Goal: Transaction & Acquisition: Book appointment/travel/reservation

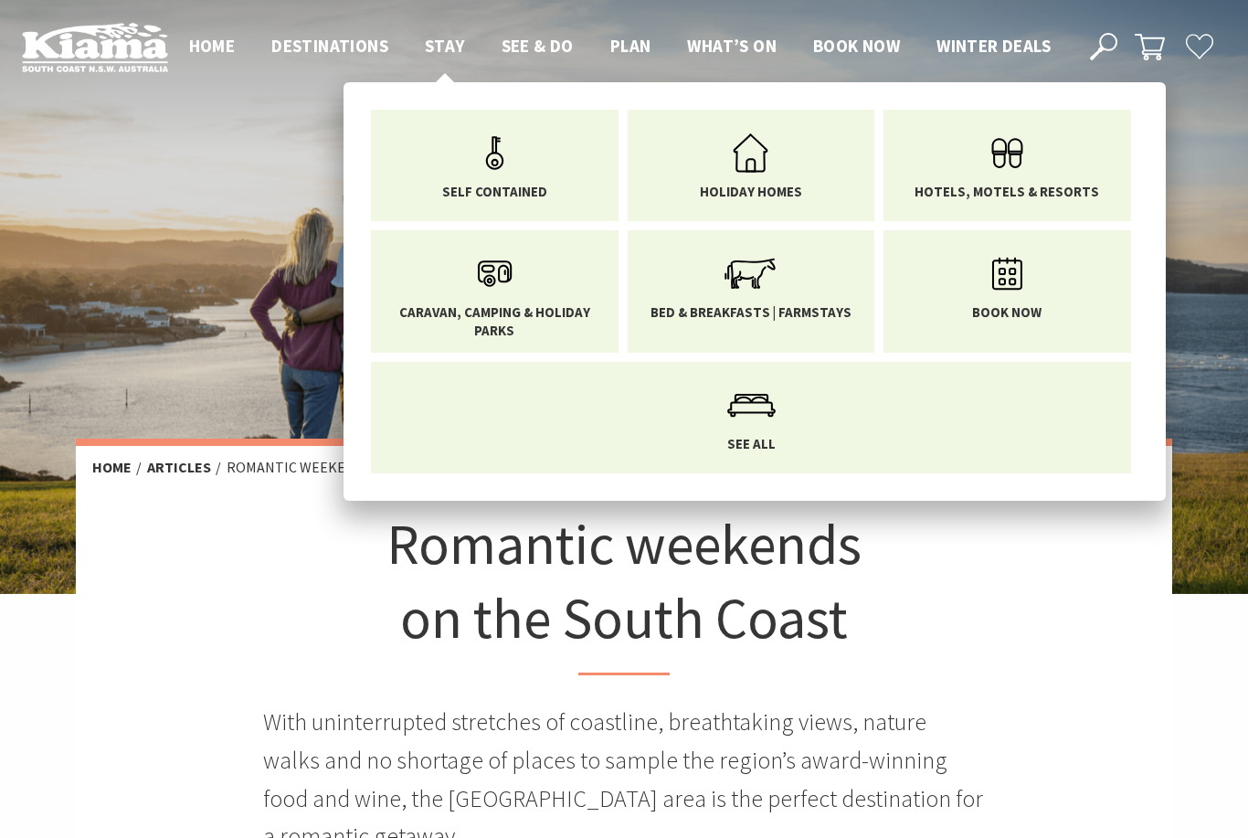
click at [447, 37] on span "Stay" at bounding box center [445, 46] width 40 height 22
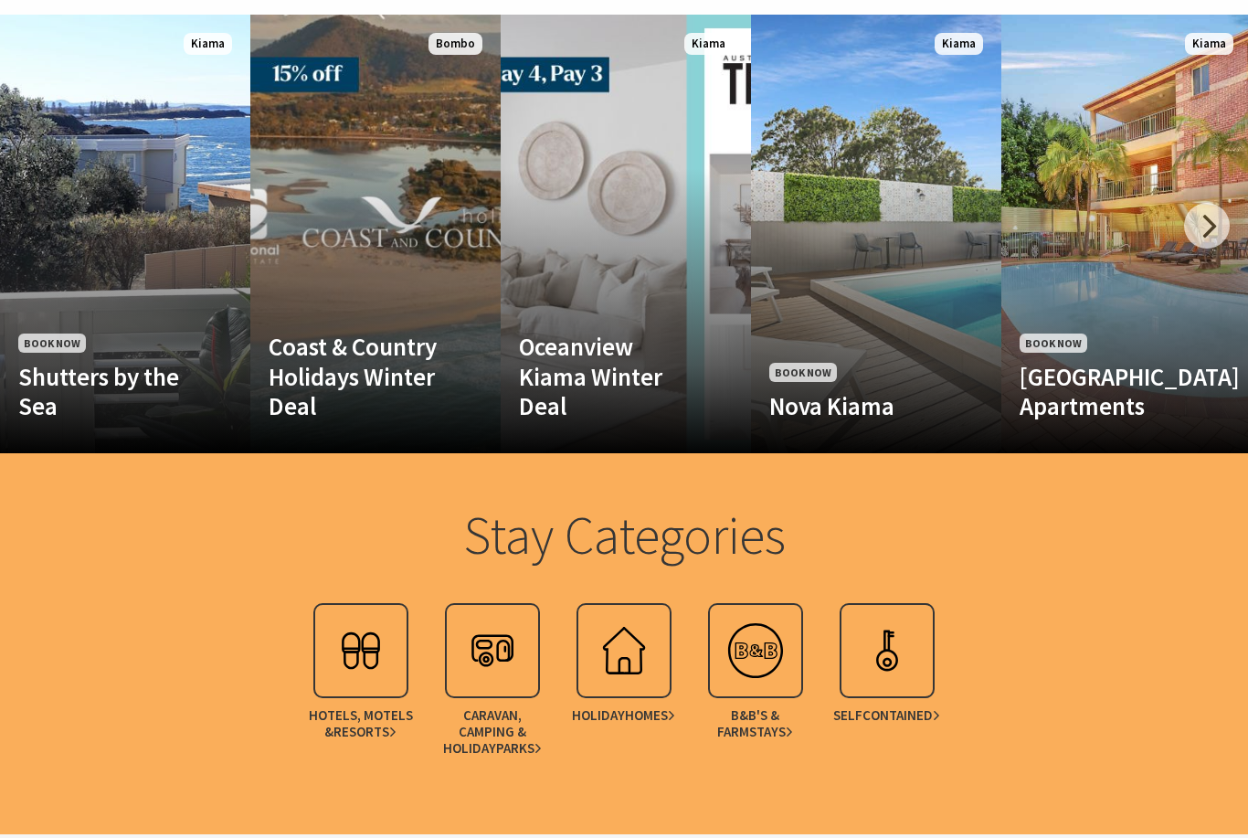
scroll to position [1431, 0]
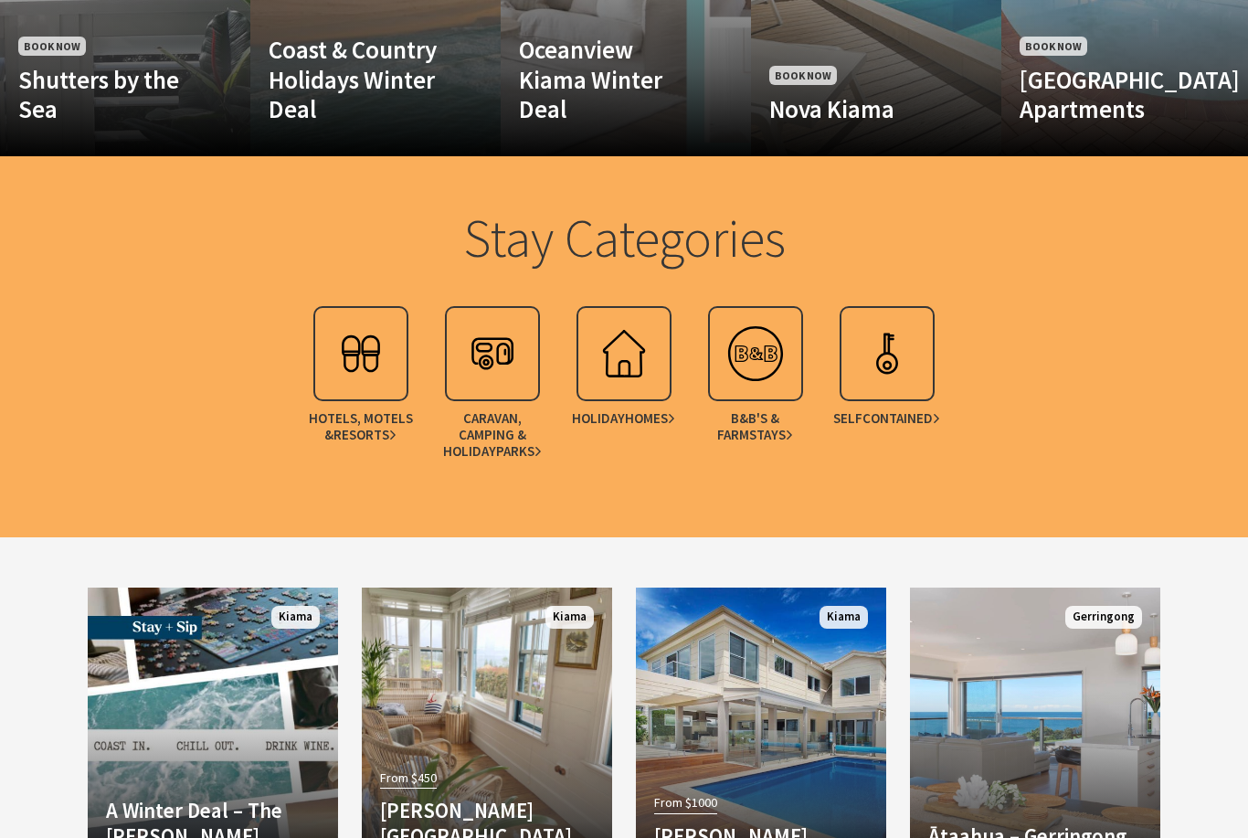
click at [394, 390] on img at bounding box center [360, 353] width 73 height 73
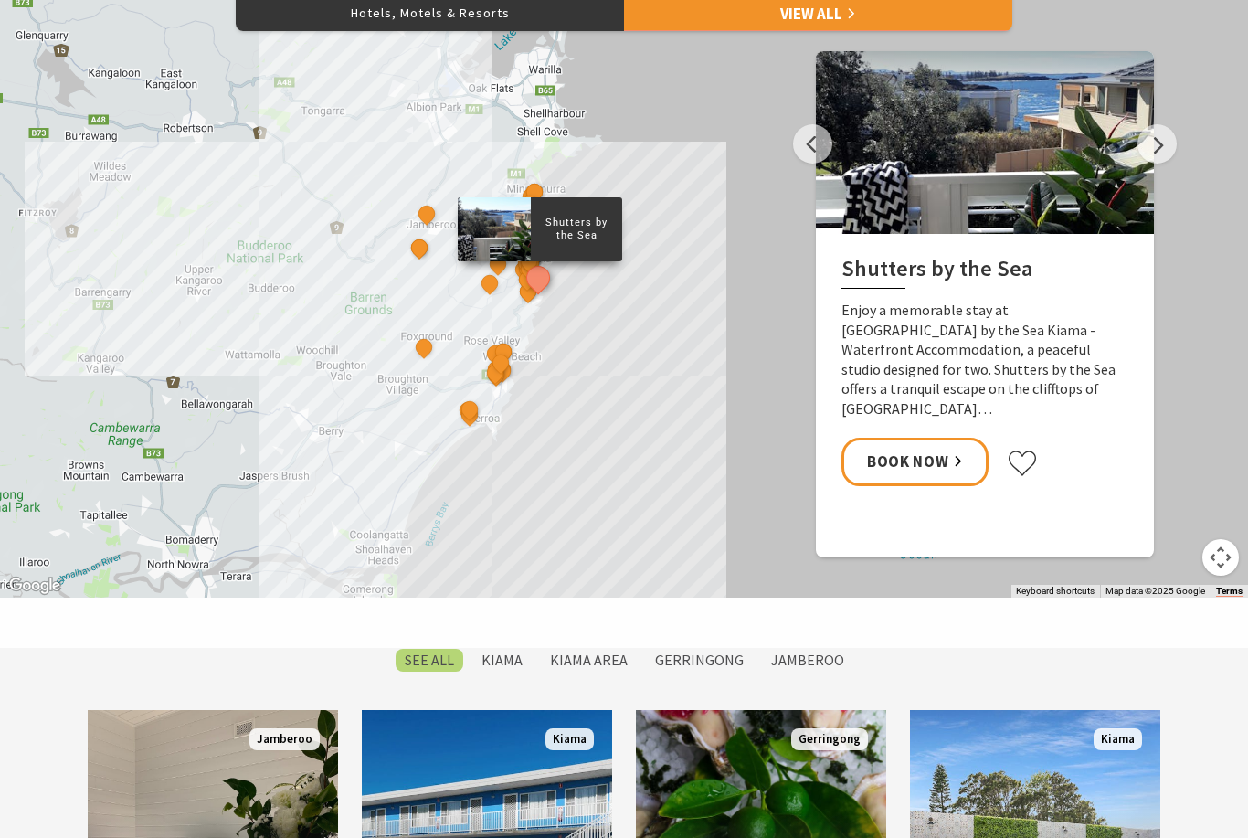
scroll to position [879, 0]
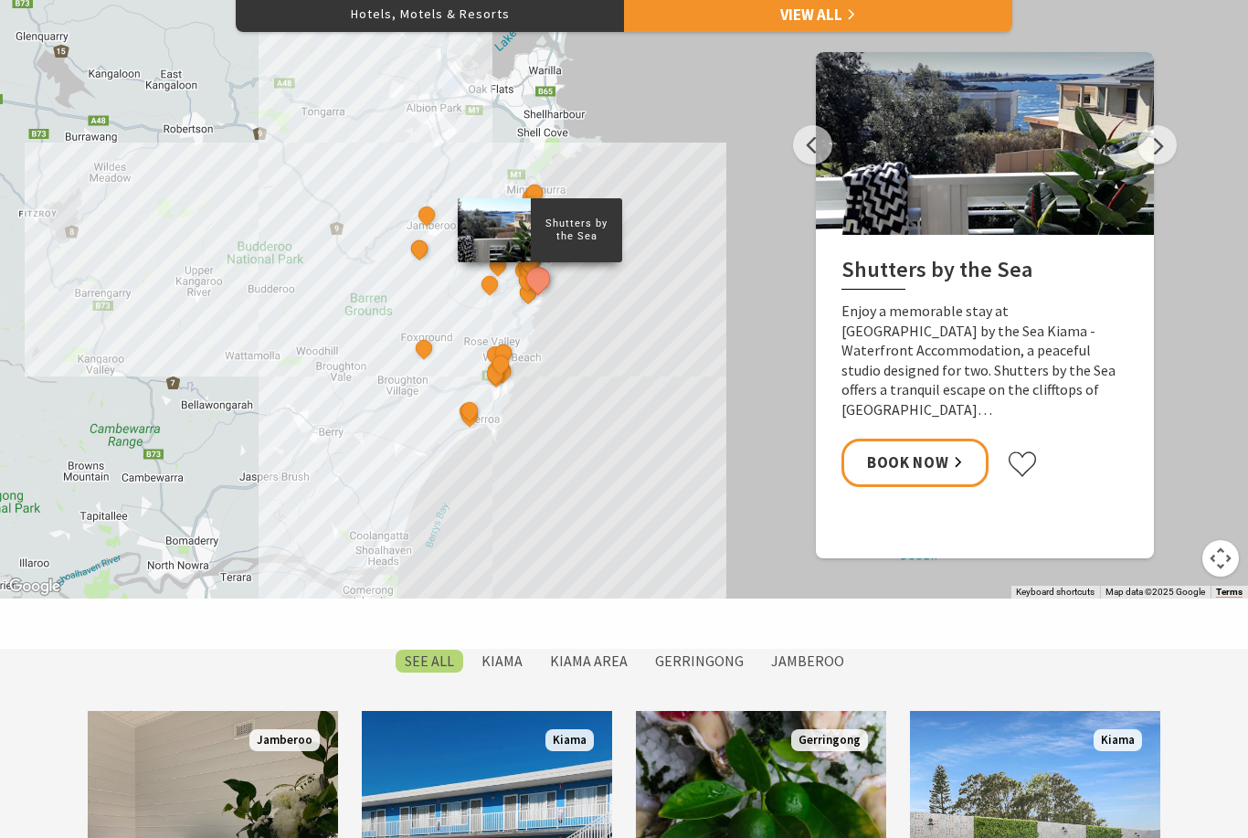
click at [1160, 164] on button "Next" at bounding box center [1157, 144] width 39 height 39
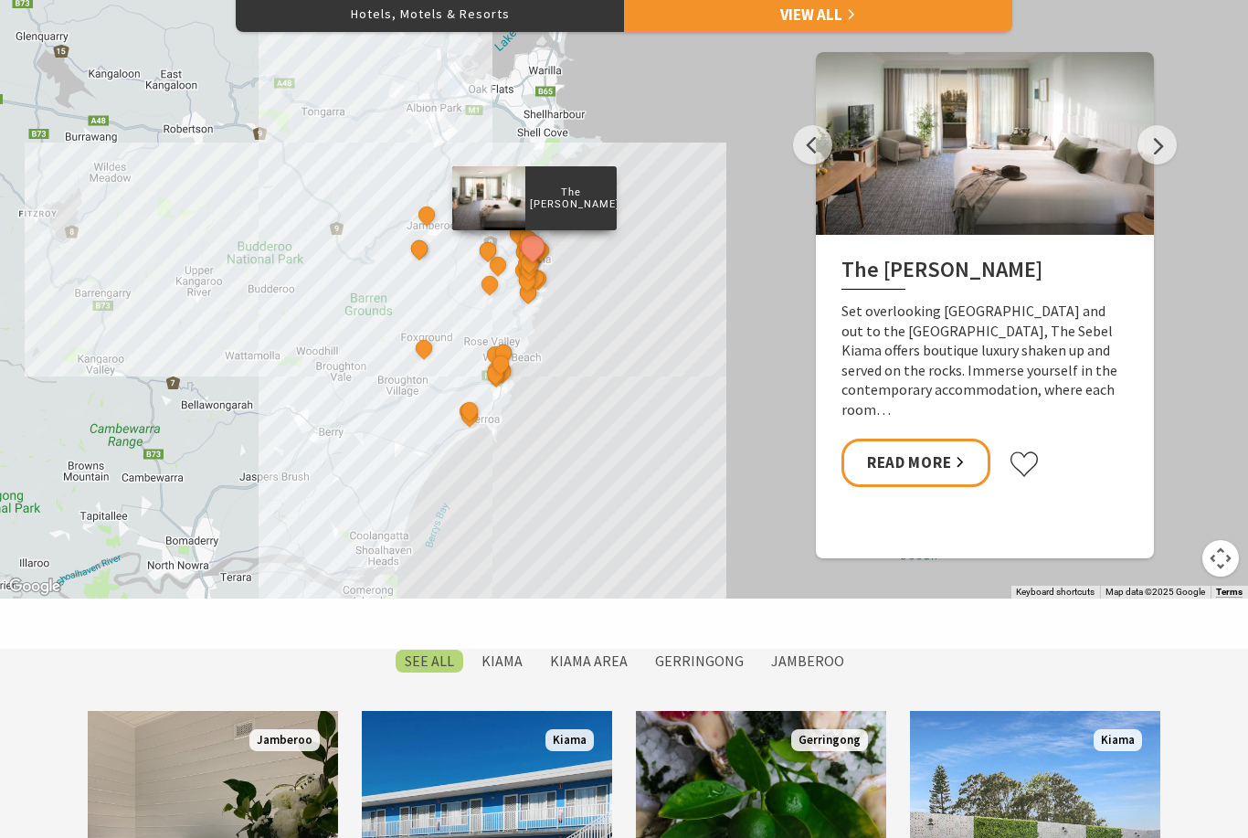
click at [1161, 164] on button "Next" at bounding box center [1157, 144] width 39 height 39
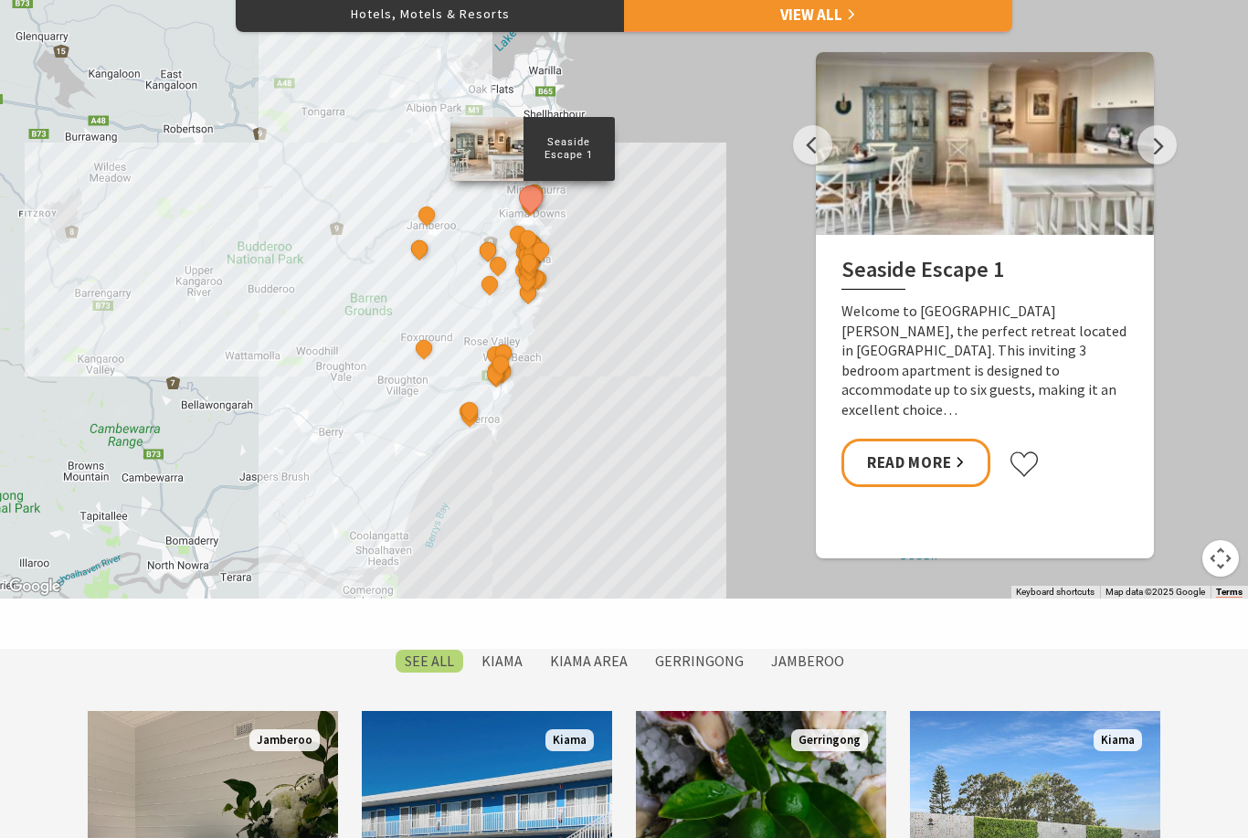
click at [1167, 164] on button "Next" at bounding box center [1157, 144] width 39 height 39
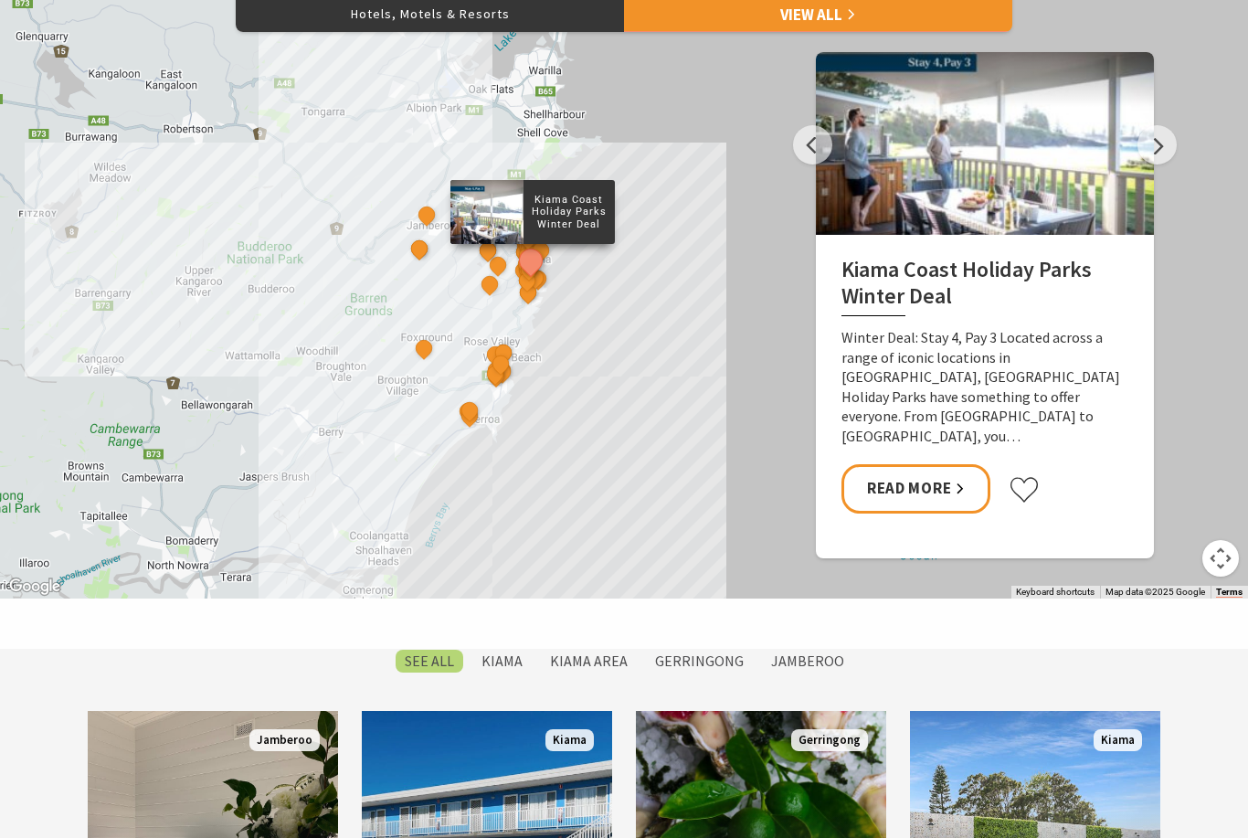
click at [1169, 164] on button "Next" at bounding box center [1157, 144] width 39 height 39
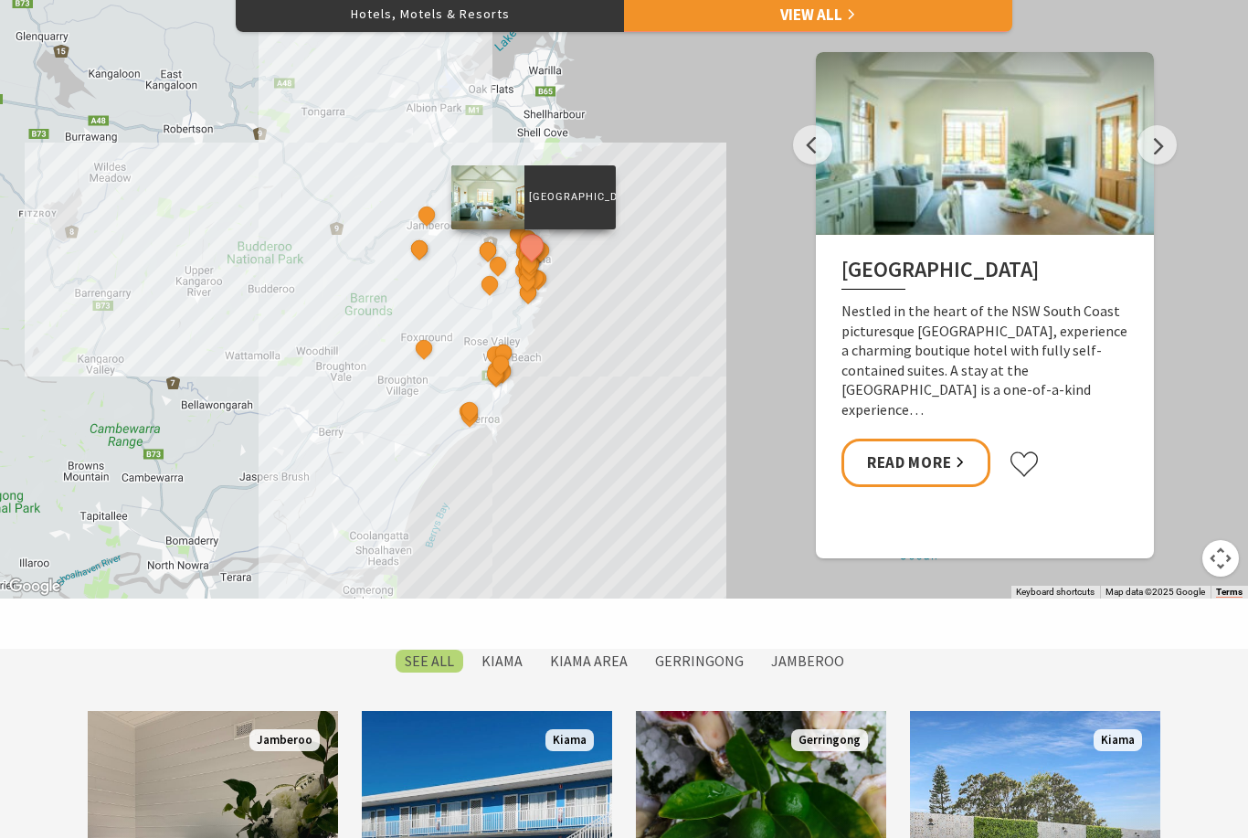
click at [1171, 164] on button "Next" at bounding box center [1157, 144] width 39 height 39
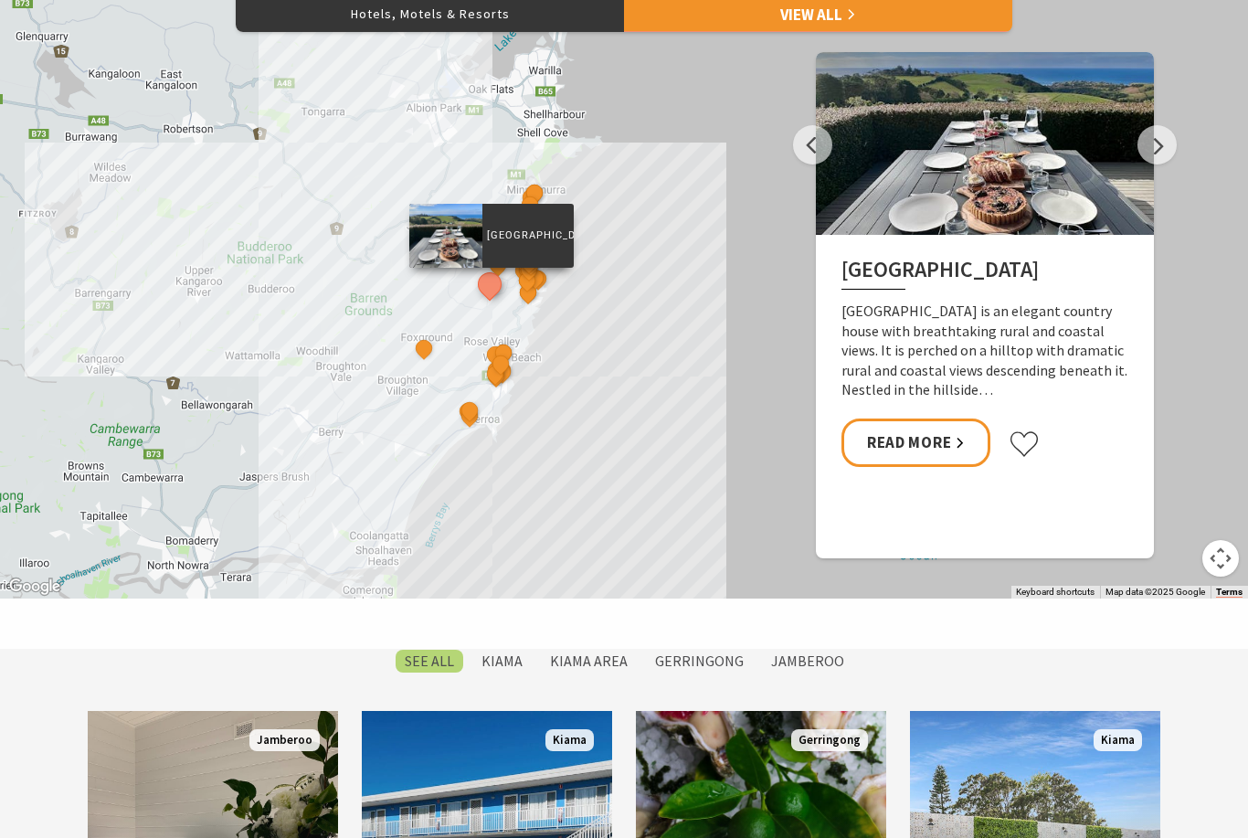
click at [1174, 164] on button "Next" at bounding box center [1157, 144] width 39 height 39
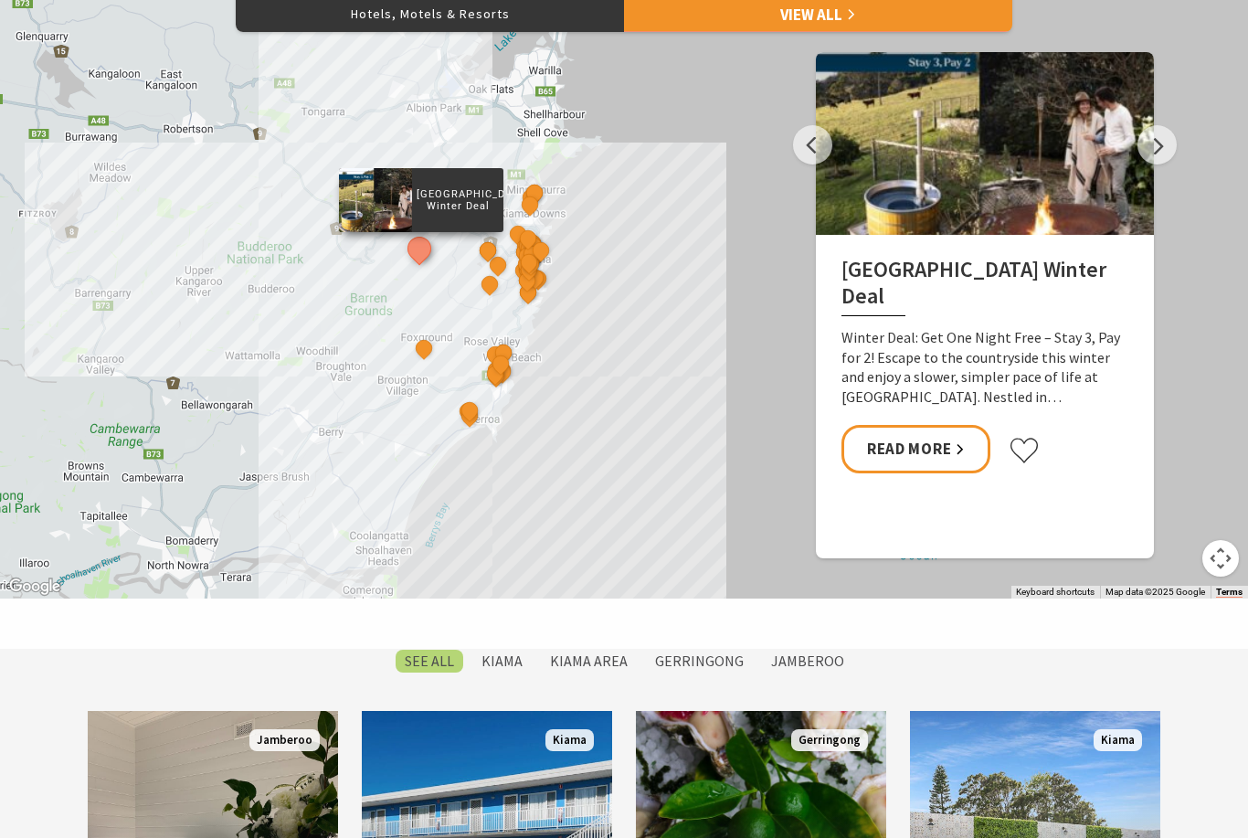
click at [1156, 164] on button "Next" at bounding box center [1157, 144] width 39 height 39
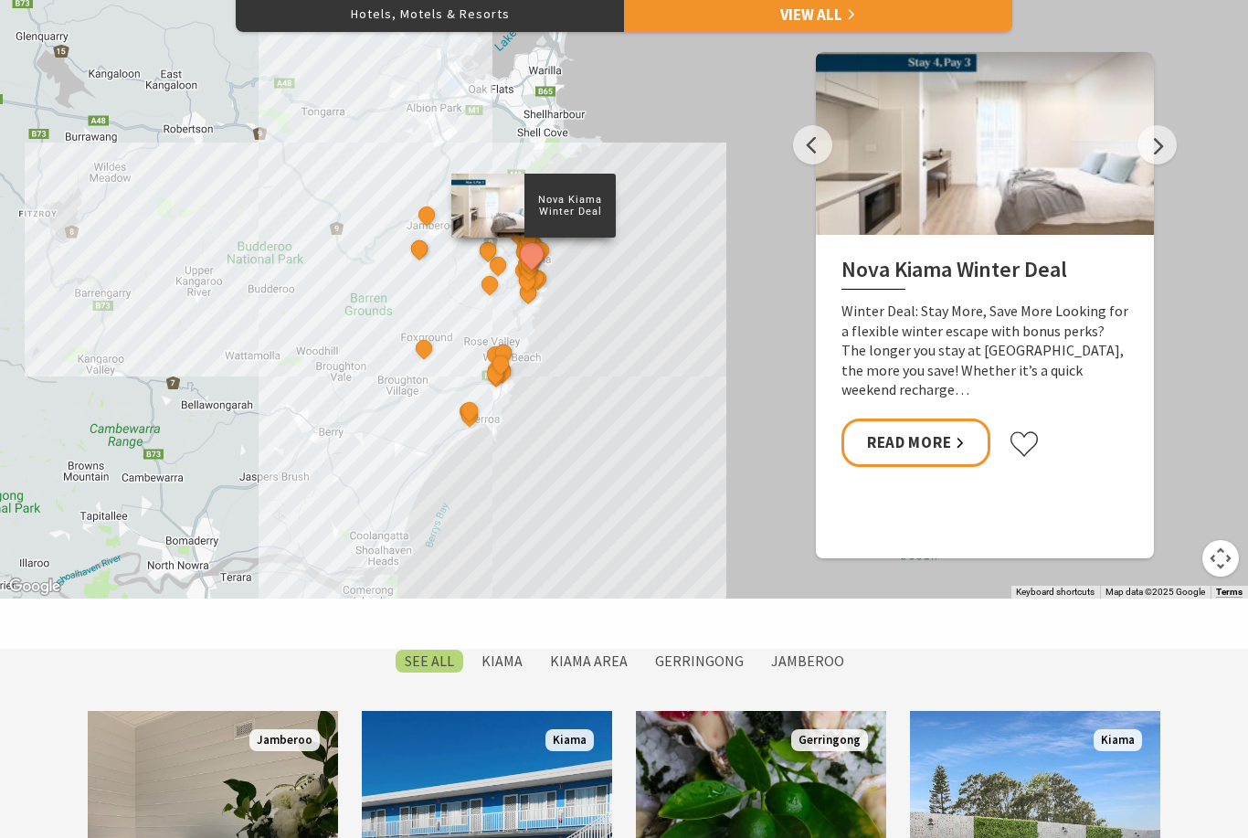
click at [1159, 164] on button "Next" at bounding box center [1157, 144] width 39 height 39
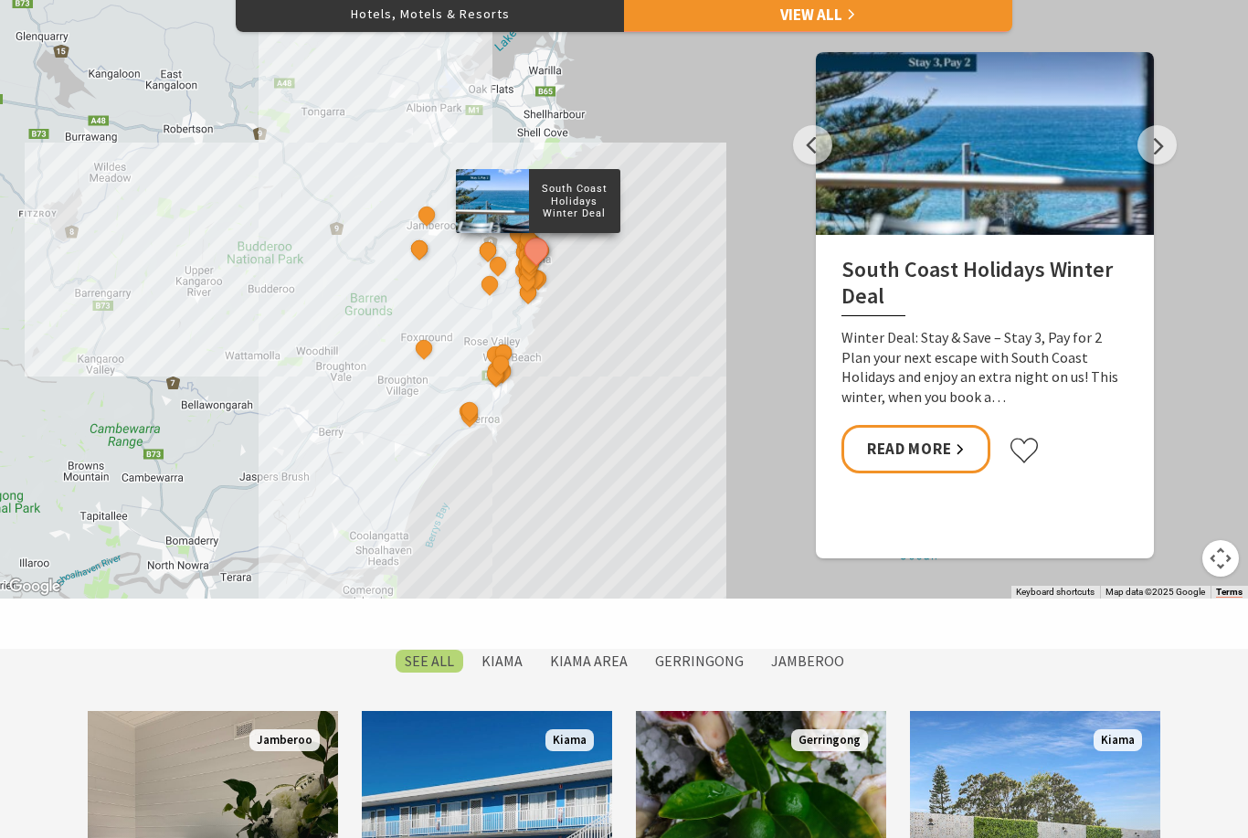
click at [1171, 164] on button "Next" at bounding box center [1157, 144] width 39 height 39
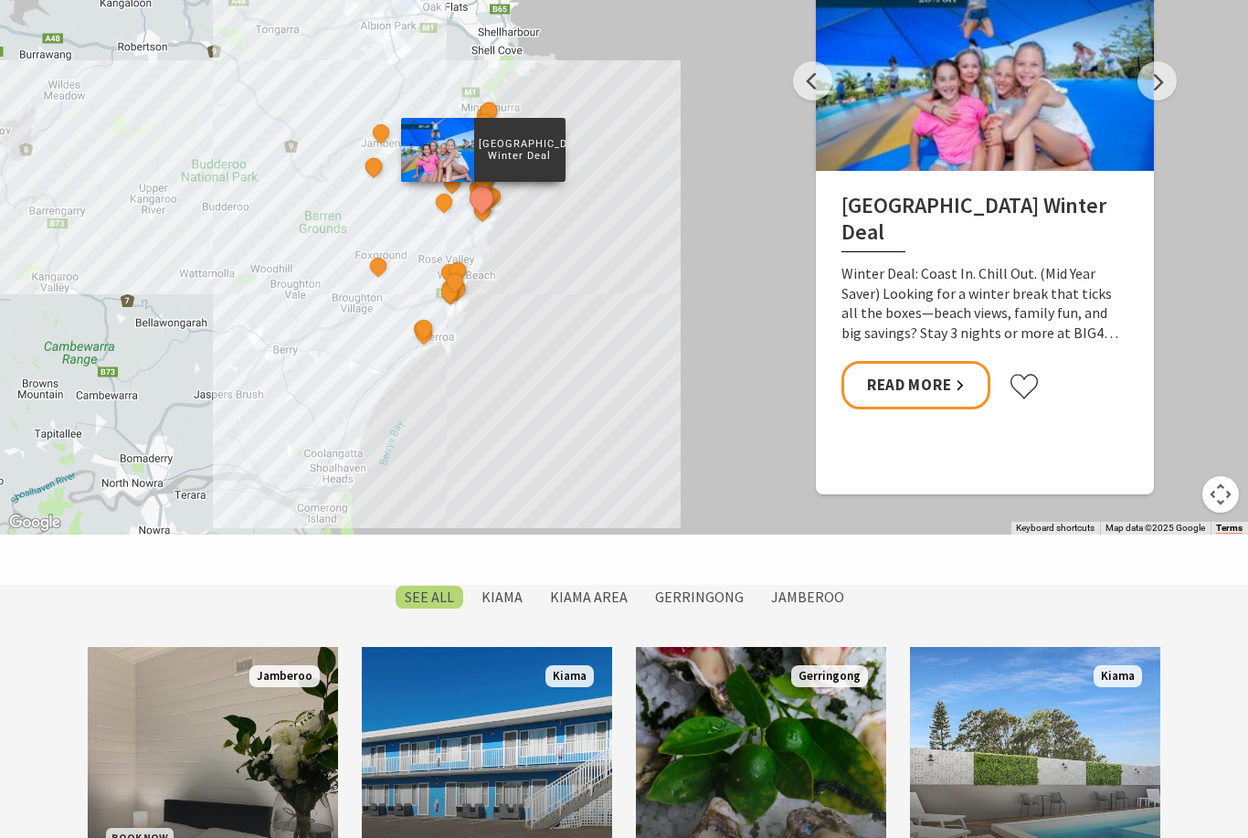
scroll to position [930, 0]
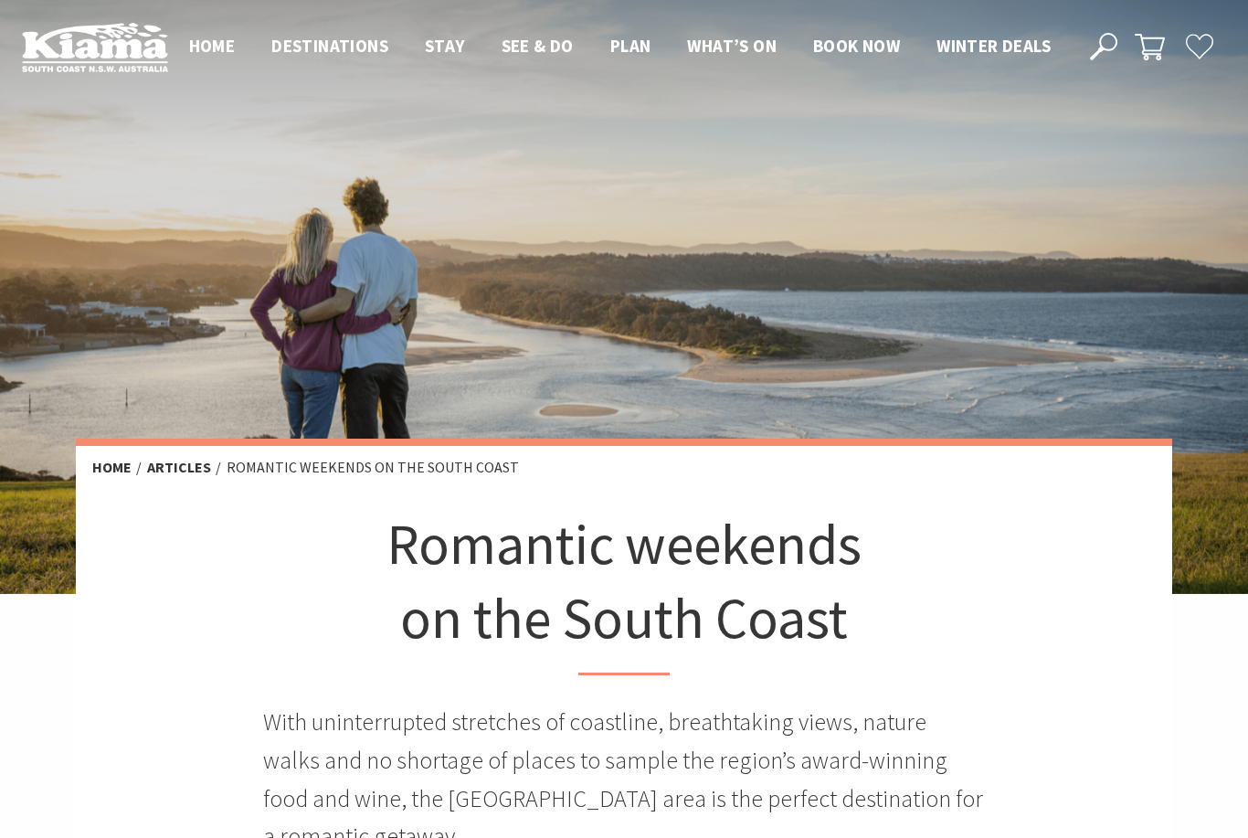
scroll to position [776, 728]
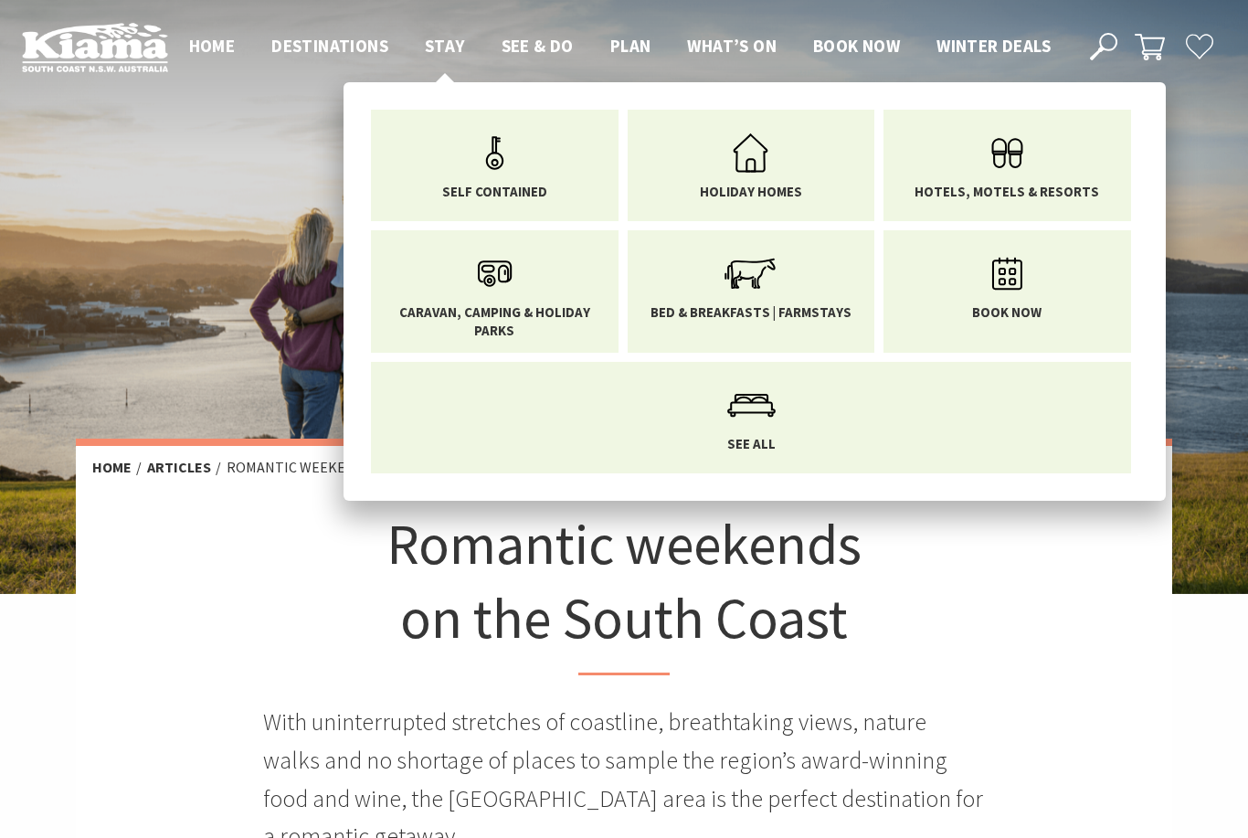
click at [456, 37] on span "Stay" at bounding box center [445, 46] width 40 height 22
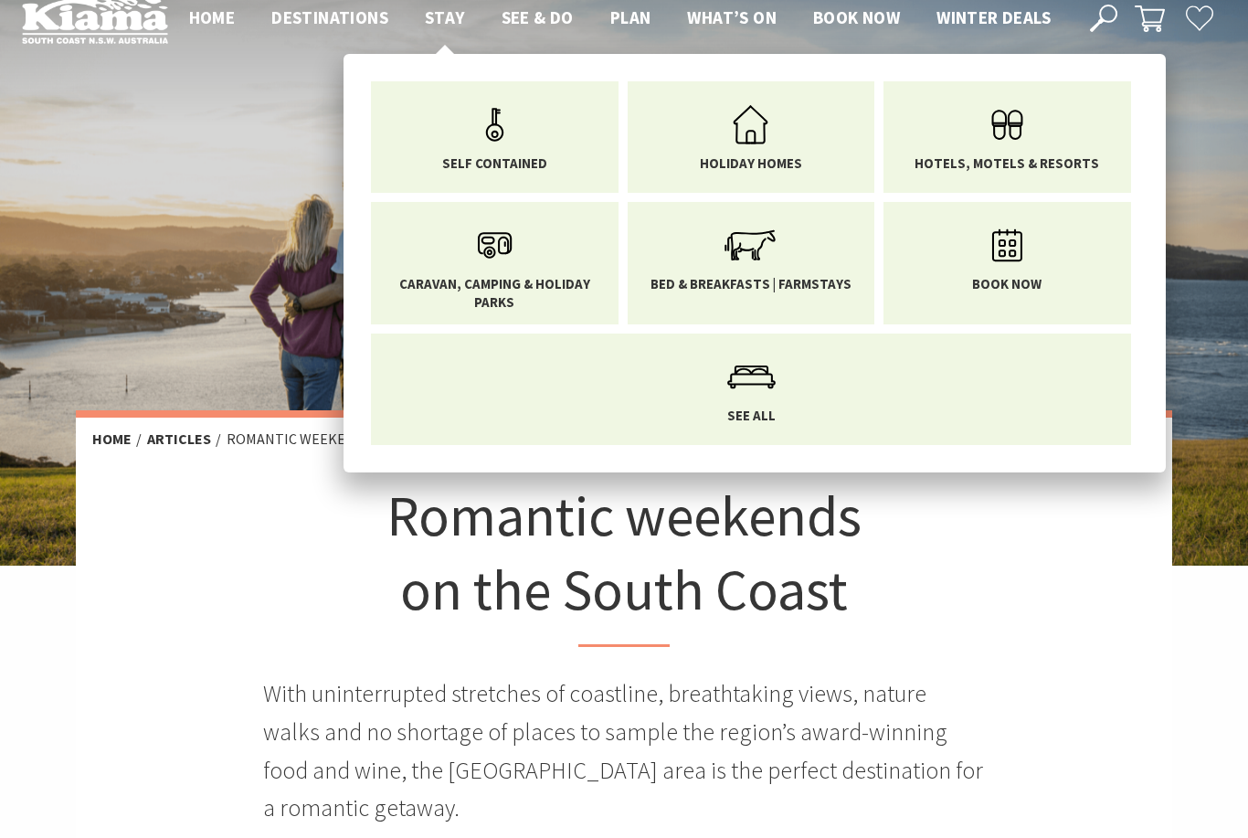
scroll to position [6, 0]
